Goal: Information Seeking & Learning: Learn about a topic

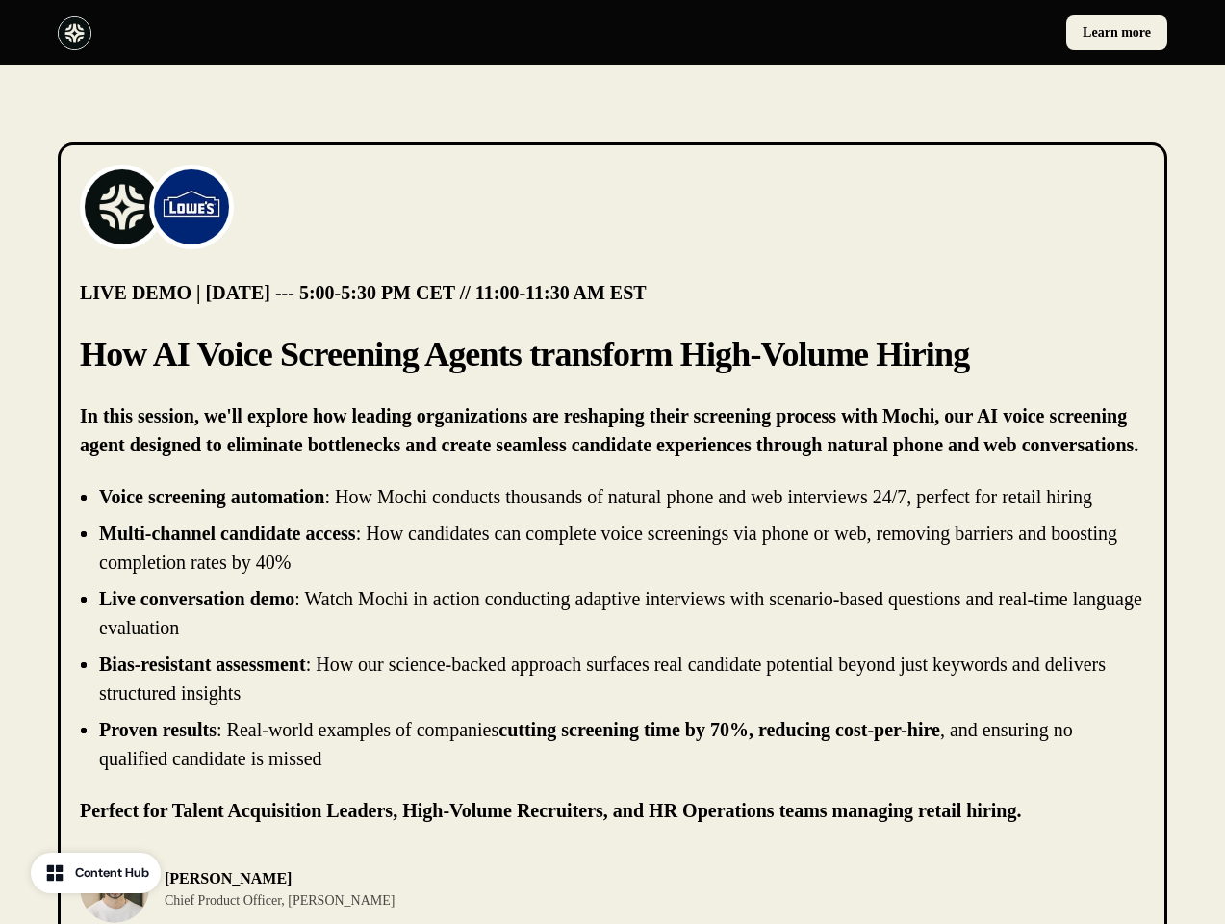
click at [612, 33] on div "Learn more" at bounding box center [612, 32] width 1225 height 65
click at [331, 33] on div at bounding box center [332, 33] width 548 height 34
click at [894, 33] on div "Learn more" at bounding box center [895, 32] width 548 height 35
click at [122, 207] on img at bounding box center [122, 206] width 77 height 77
click at [192, 207] on img at bounding box center [191, 206] width 77 height 77
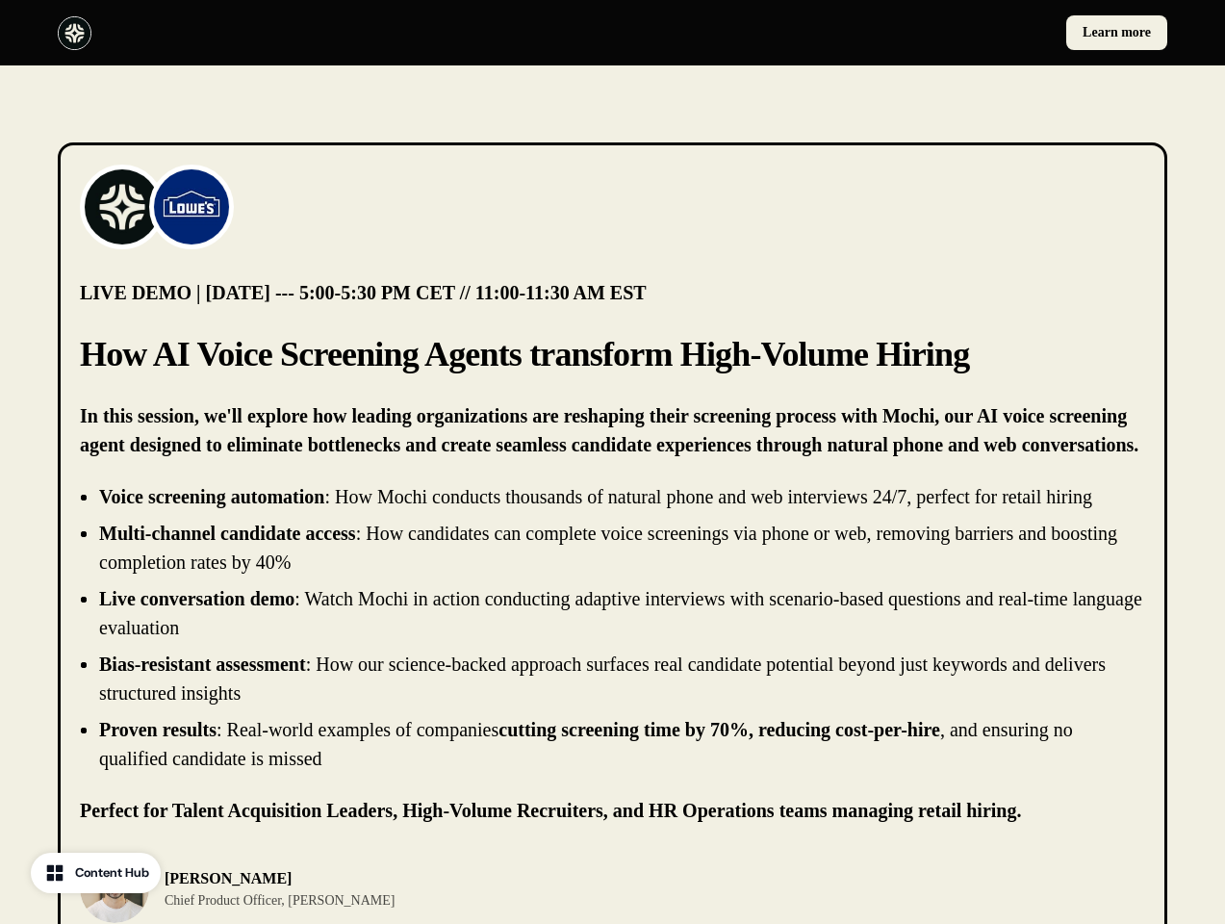
click at [612, 628] on li "Live conversation demo : Watch Mochi in action conducting adaptive interviews w…" at bounding box center [622, 613] width 1046 height 58
click at [612, 889] on div "[PERSON_NAME] Chief Product Officer, [PERSON_NAME]" at bounding box center [613, 888] width 1066 height 69
click at [341, 889] on div "[PERSON_NAME] Chief Product Officer, [PERSON_NAME]" at bounding box center [341, 888] width 522 height 69
click at [249, 889] on p "[PERSON_NAME]" at bounding box center [280, 878] width 230 height 23
click at [886, 889] on div at bounding box center [886, 888] width 522 height 69
